Goal: Task Accomplishment & Management: Complete application form

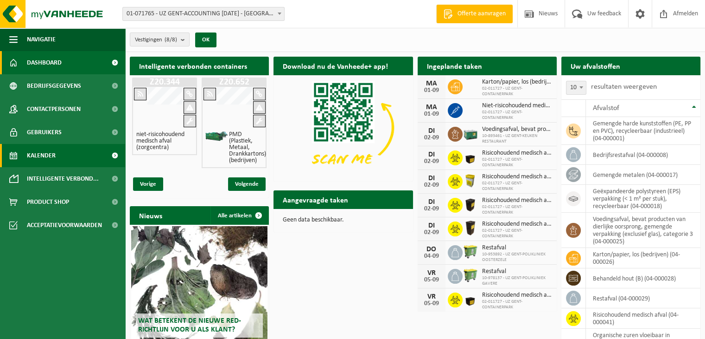
click at [49, 156] on span "Kalender" at bounding box center [41, 155] width 29 height 23
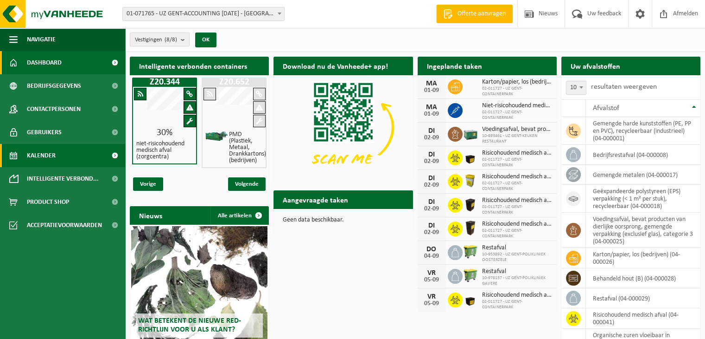
click at [43, 156] on span "Kalender" at bounding box center [41, 155] width 29 height 23
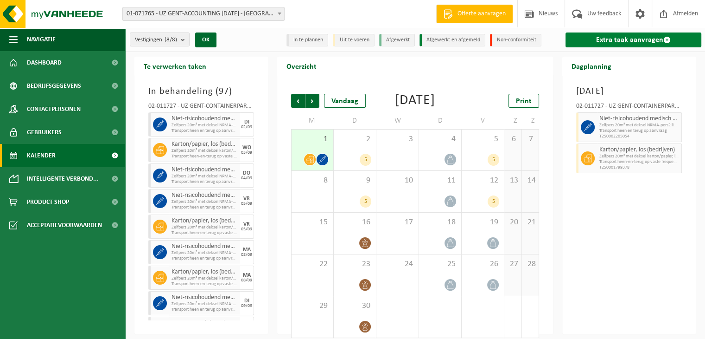
click at [621, 39] on link "Extra taak aanvragen" at bounding box center [634, 39] width 136 height 15
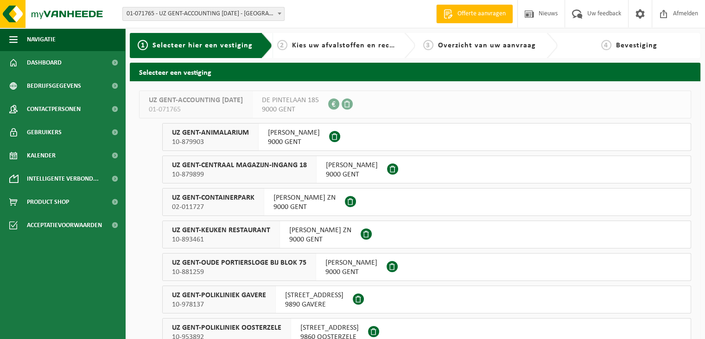
click at [225, 199] on span "UZ GENT-CONTAINERPARK" at bounding box center [213, 197] width 83 height 9
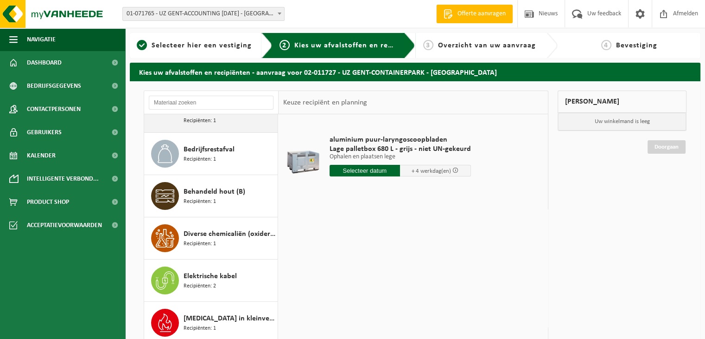
scroll to position [186, 0]
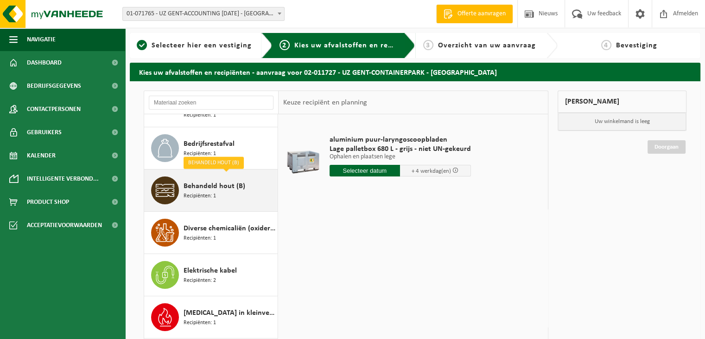
click at [203, 188] on span "Behandeld hout (B)" at bounding box center [215, 185] width 62 height 11
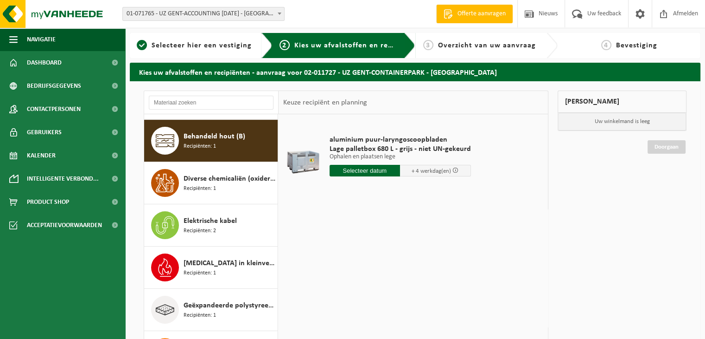
scroll to position [238, 0]
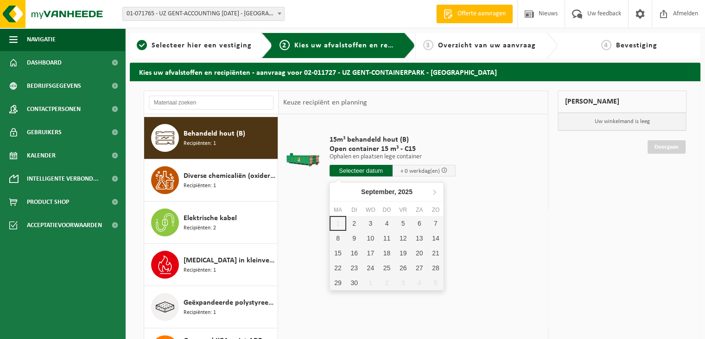
click at [361, 171] on input "text" at bounding box center [361, 171] width 63 height 12
click at [371, 221] on div "3" at bounding box center [371, 223] width 16 height 15
type input "Van 2025-09-03"
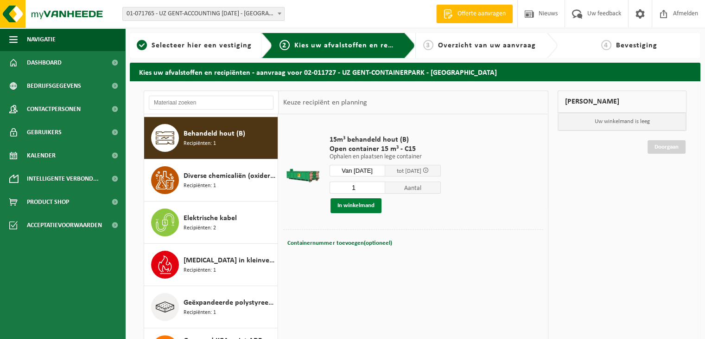
click at [360, 205] on button "In winkelmand" at bounding box center [356, 205] width 51 height 15
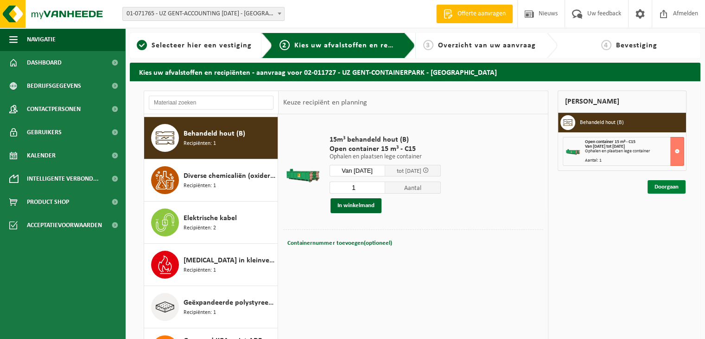
click at [660, 186] on link "Doorgaan" at bounding box center [667, 186] width 38 height 13
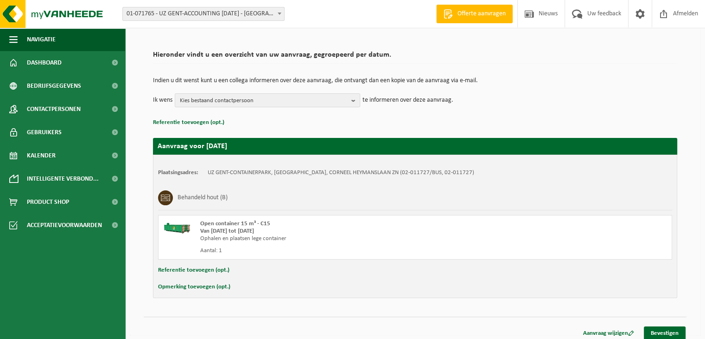
scroll to position [59, 0]
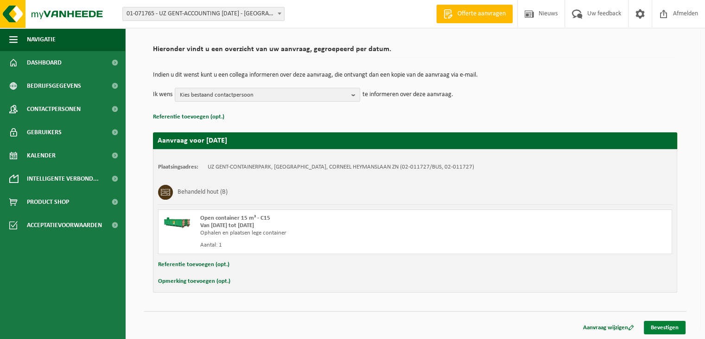
click at [662, 325] on link "Bevestigen" at bounding box center [665, 326] width 42 height 13
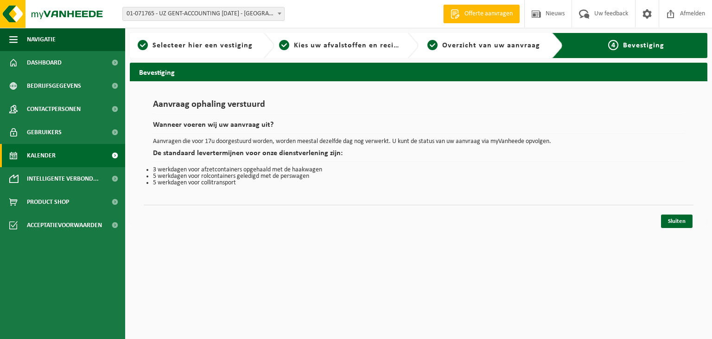
click at [48, 153] on span "Kalender" at bounding box center [41, 155] width 29 height 23
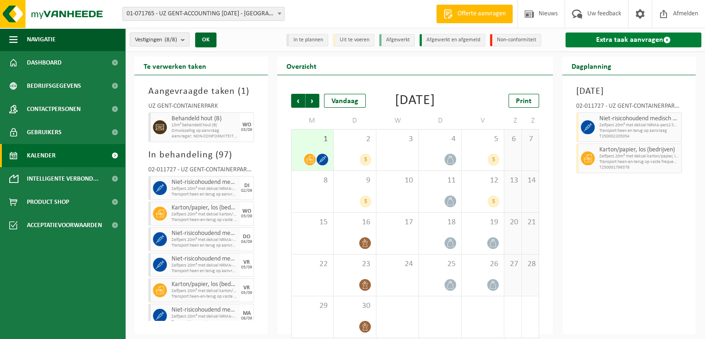
click at [608, 38] on link "Extra taak aanvragen" at bounding box center [634, 39] width 136 height 15
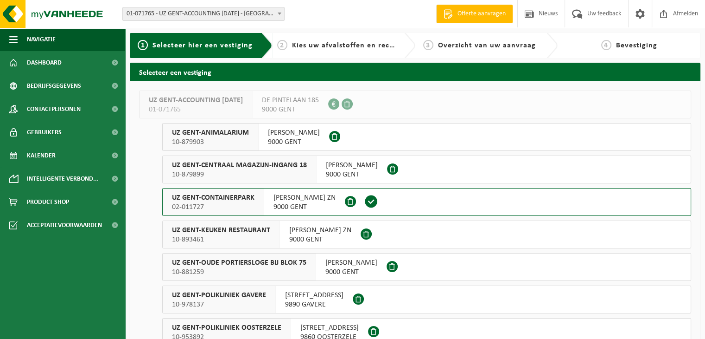
click at [219, 201] on span "UZ GENT-CONTAINERPARK" at bounding box center [213, 197] width 83 height 9
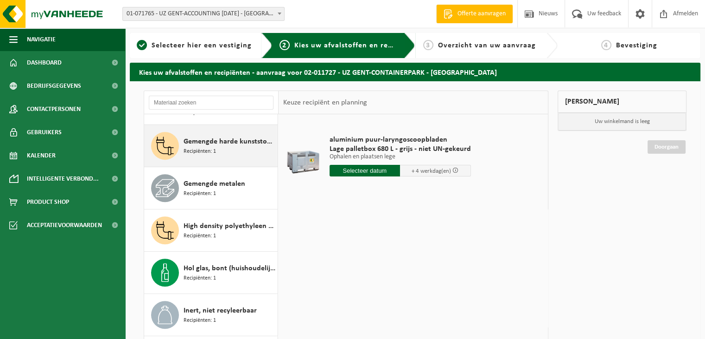
scroll to position [510, 0]
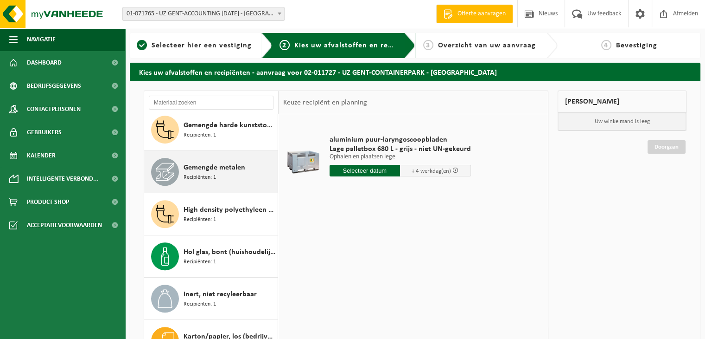
click at [198, 163] on span "Gemengde metalen" at bounding box center [215, 167] width 62 height 11
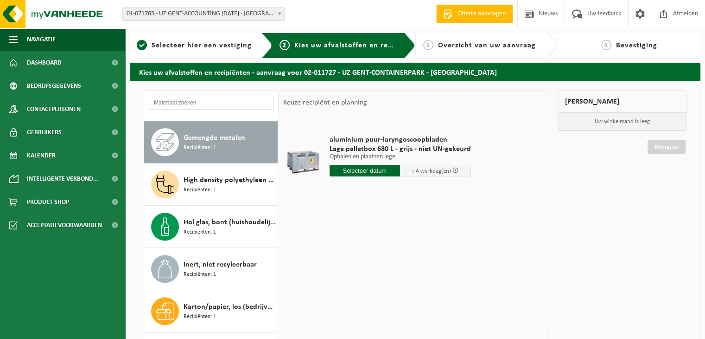
scroll to position [542, 0]
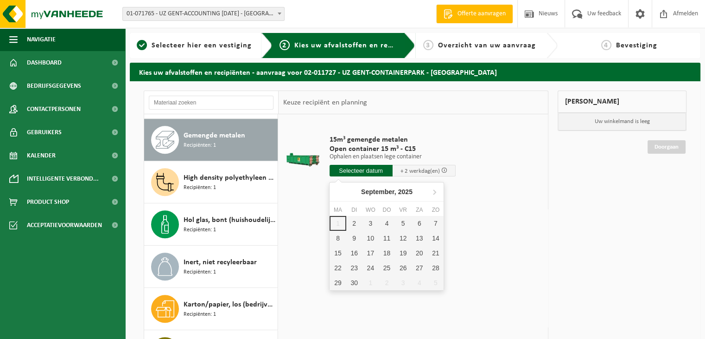
click at [353, 170] on input "text" at bounding box center [361, 171] width 63 height 12
click at [368, 221] on div "3" at bounding box center [371, 223] width 16 height 15
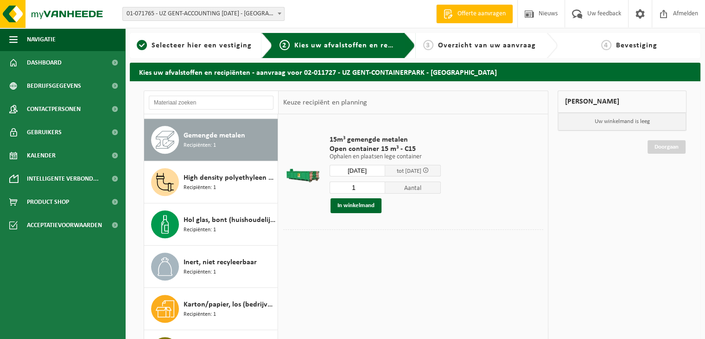
type input "Van 2025-09-03"
click at [352, 204] on button "In winkelmand" at bounding box center [356, 205] width 51 height 15
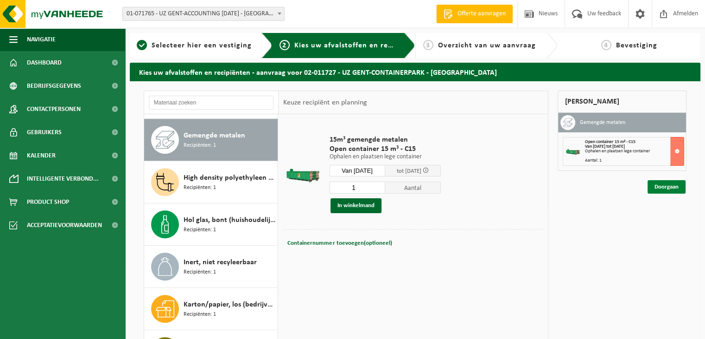
click at [660, 184] on link "Doorgaan" at bounding box center [667, 186] width 38 height 13
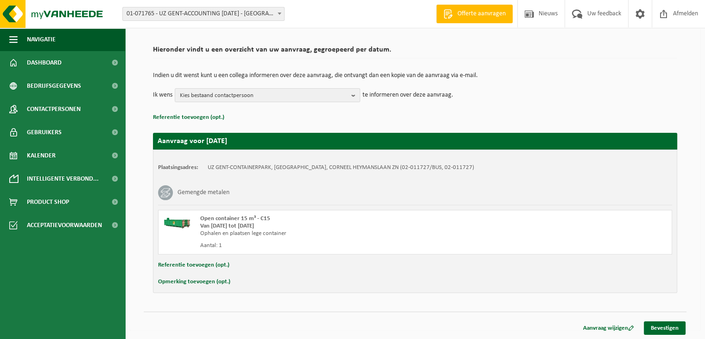
scroll to position [59, 0]
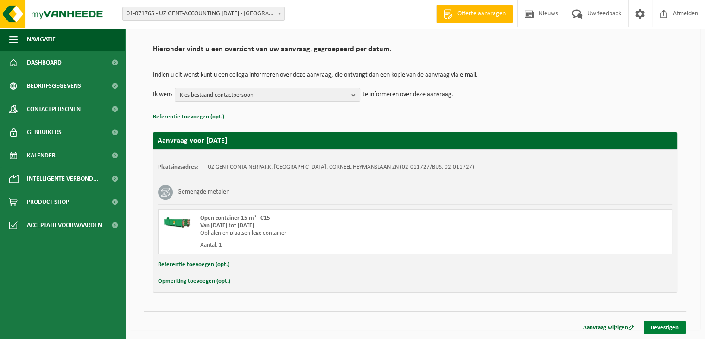
click at [659, 324] on link "Bevestigen" at bounding box center [665, 326] width 42 height 13
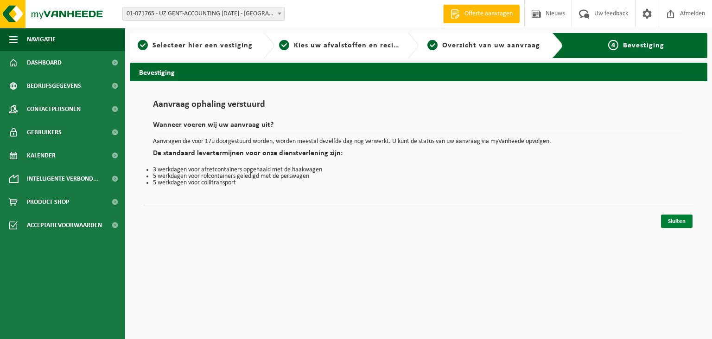
click at [679, 220] on link "Sluiten" at bounding box center [677, 220] width 32 height 13
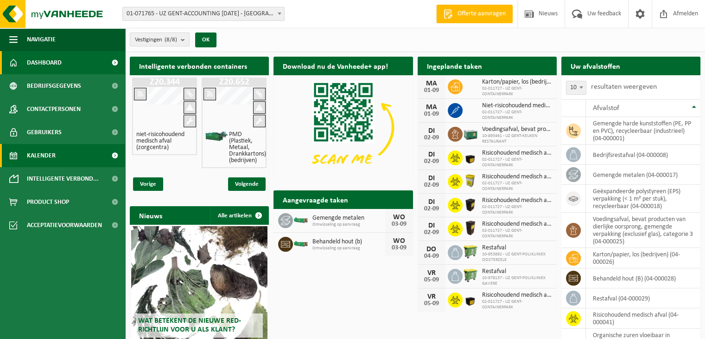
click at [45, 151] on span "Kalender" at bounding box center [41, 155] width 29 height 23
click at [51, 153] on span "Kalender" at bounding box center [41, 155] width 29 height 23
click at [39, 156] on span "Kalender" at bounding box center [41, 155] width 29 height 23
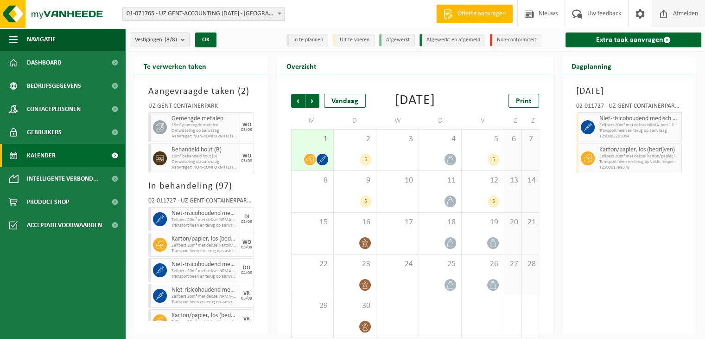
click at [683, 12] on span "Afmelden" at bounding box center [686, 13] width 30 height 27
